Goal: Information Seeking & Learning: Learn about a topic

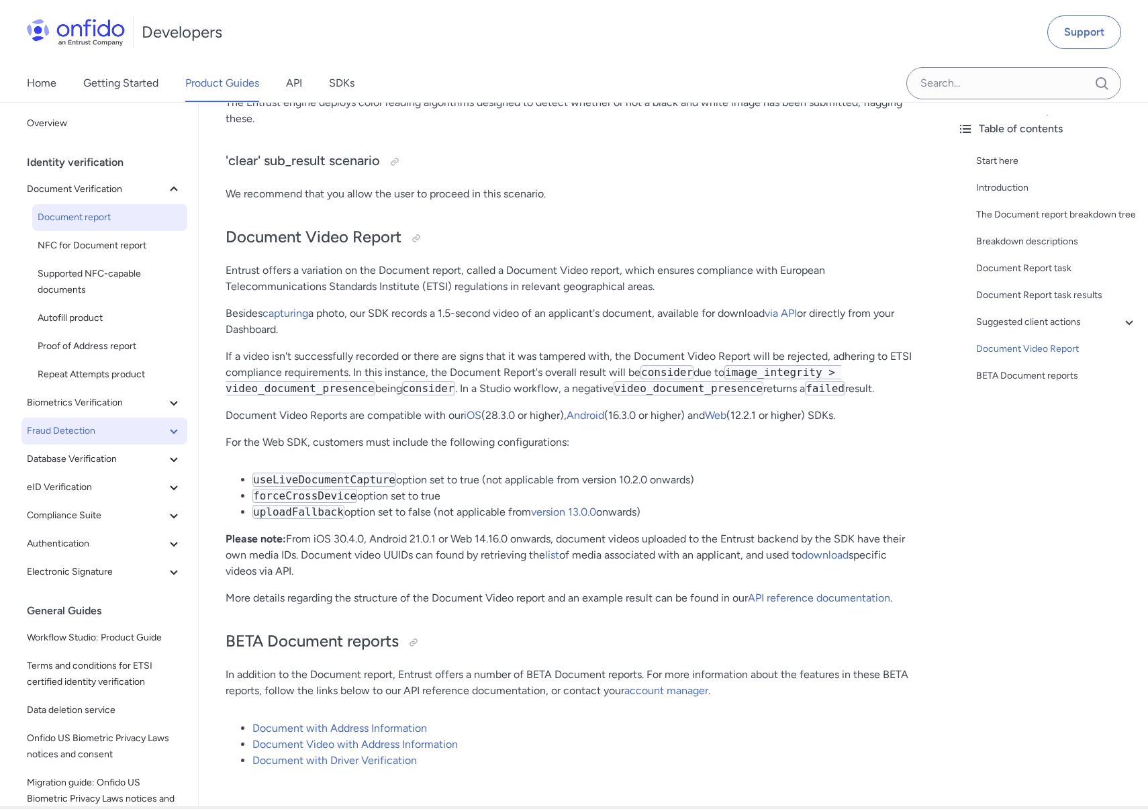
scroll to position [9716, 0]
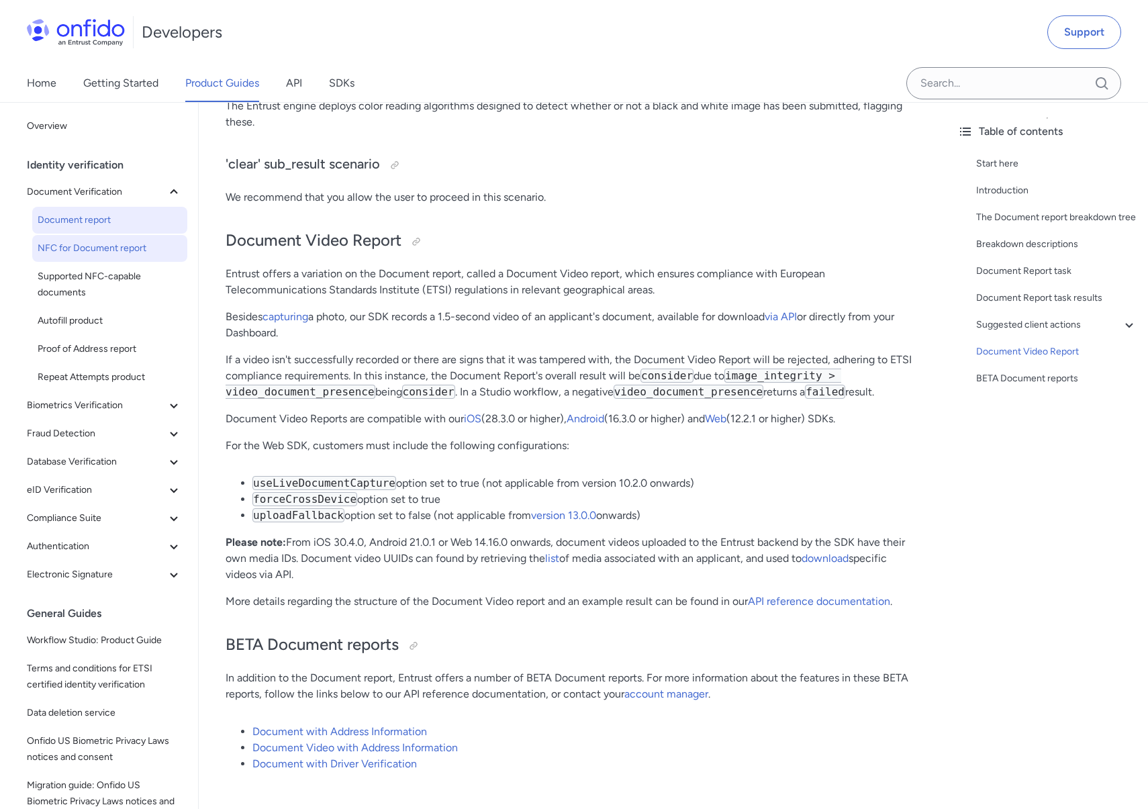
click at [112, 240] on span "NFC for Document report" at bounding box center [110, 248] width 144 height 16
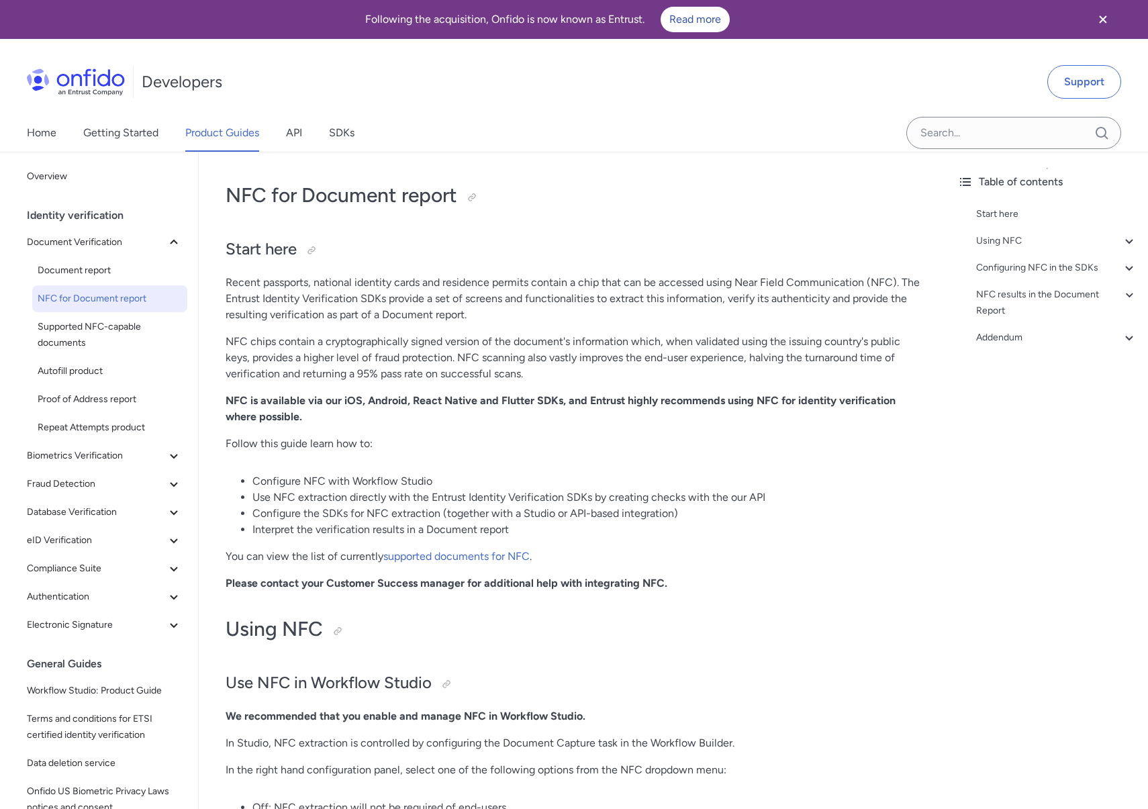
click at [638, 348] on p "NFC chips contain a cryptographically signed version of the document's informat…" at bounding box center [573, 358] width 694 height 48
click at [101, 398] on span "Proof of Address report" at bounding box center [110, 399] width 144 height 16
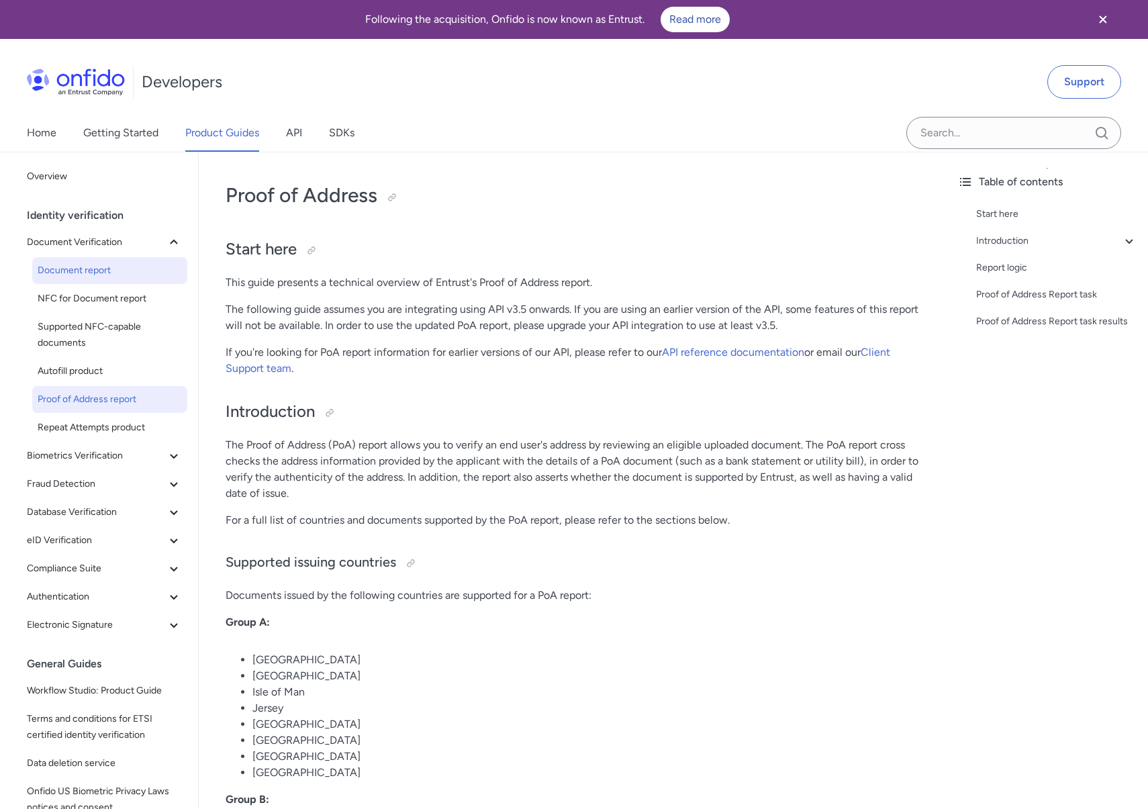
click at [109, 273] on span "Document report" at bounding box center [110, 270] width 144 height 16
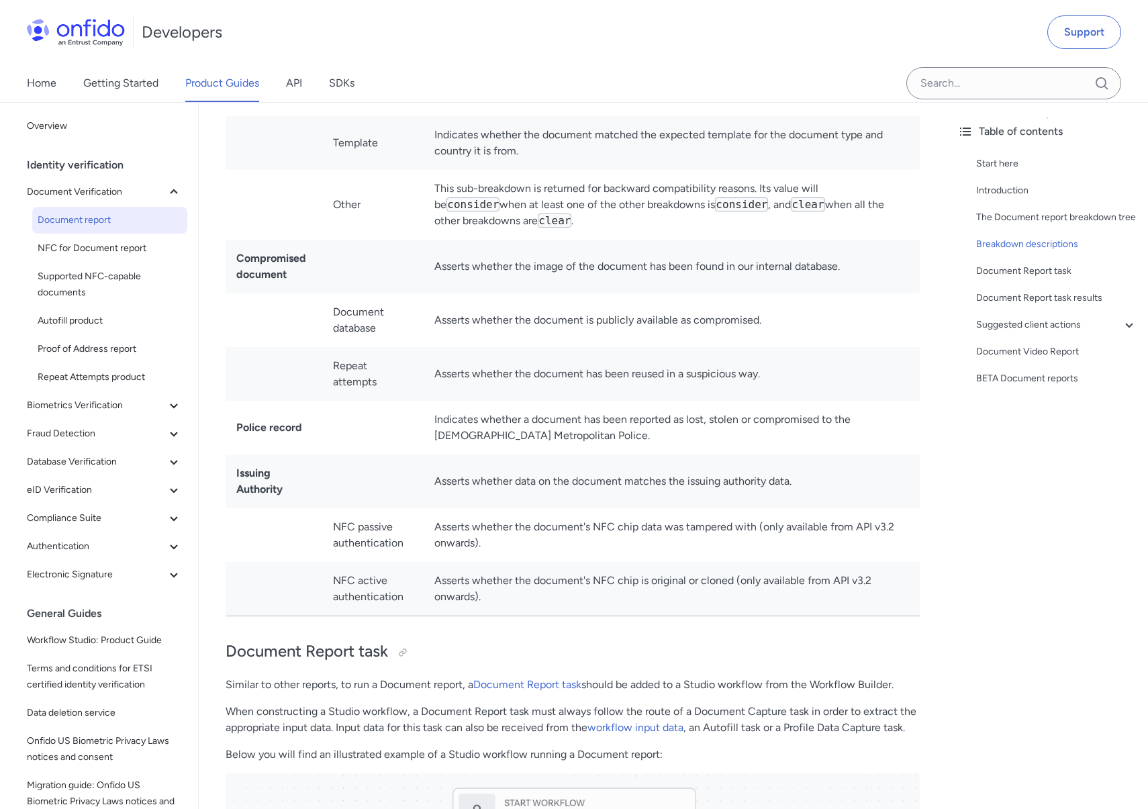
scroll to position [5338, 0]
